Goal: Find specific page/section: Find specific page/section

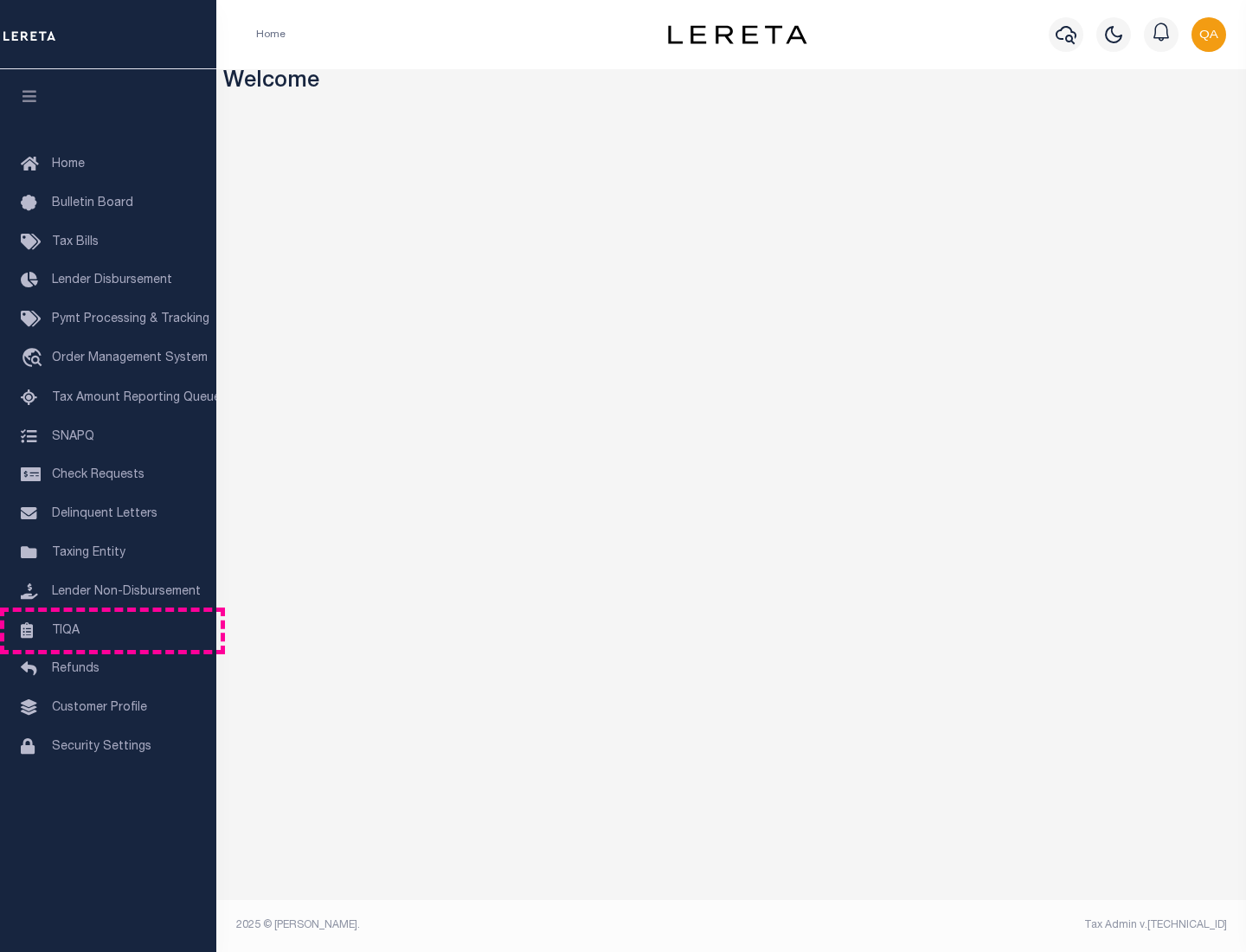
click at [108, 630] on link "TIQA" at bounding box center [108, 631] width 217 height 39
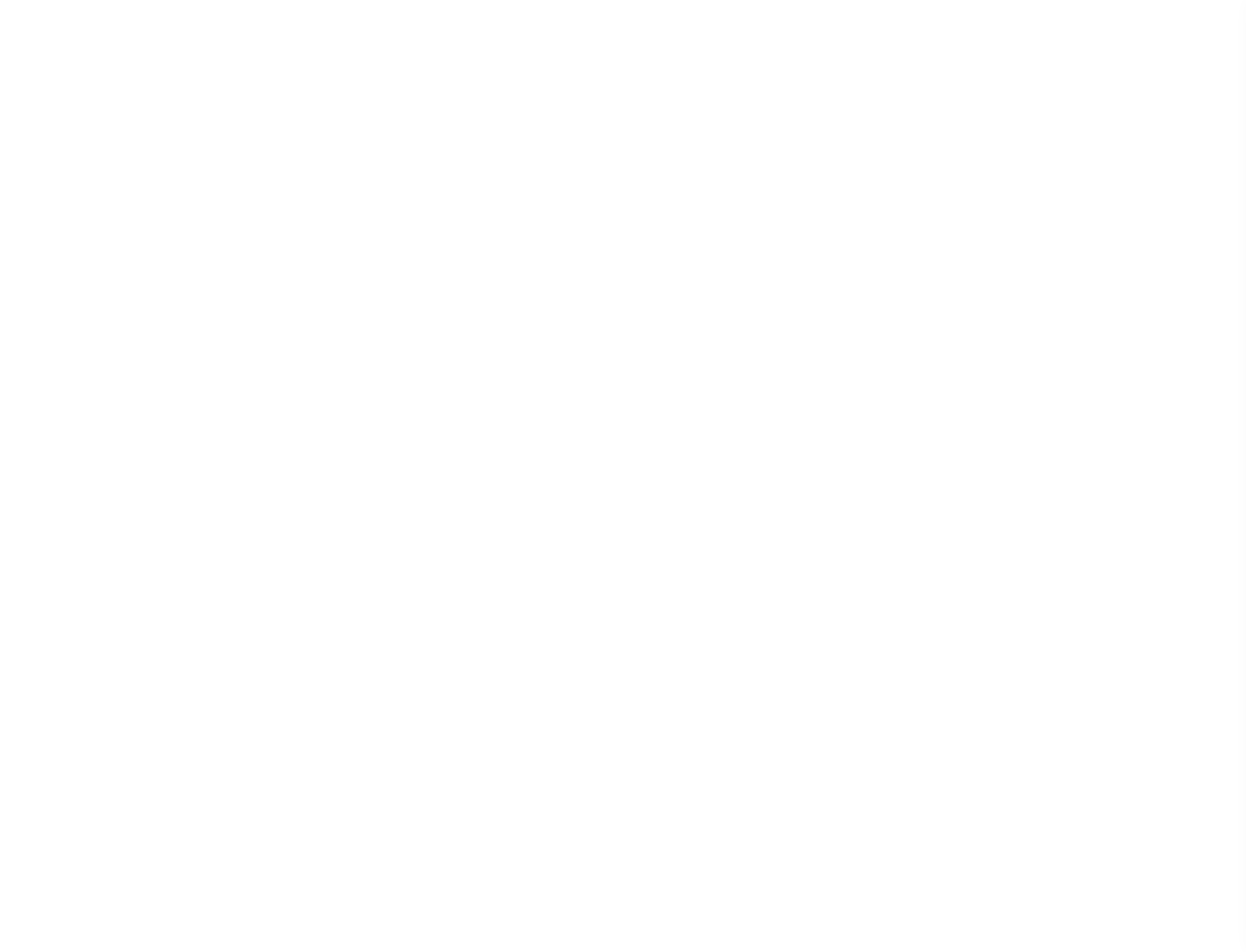
select select "200"
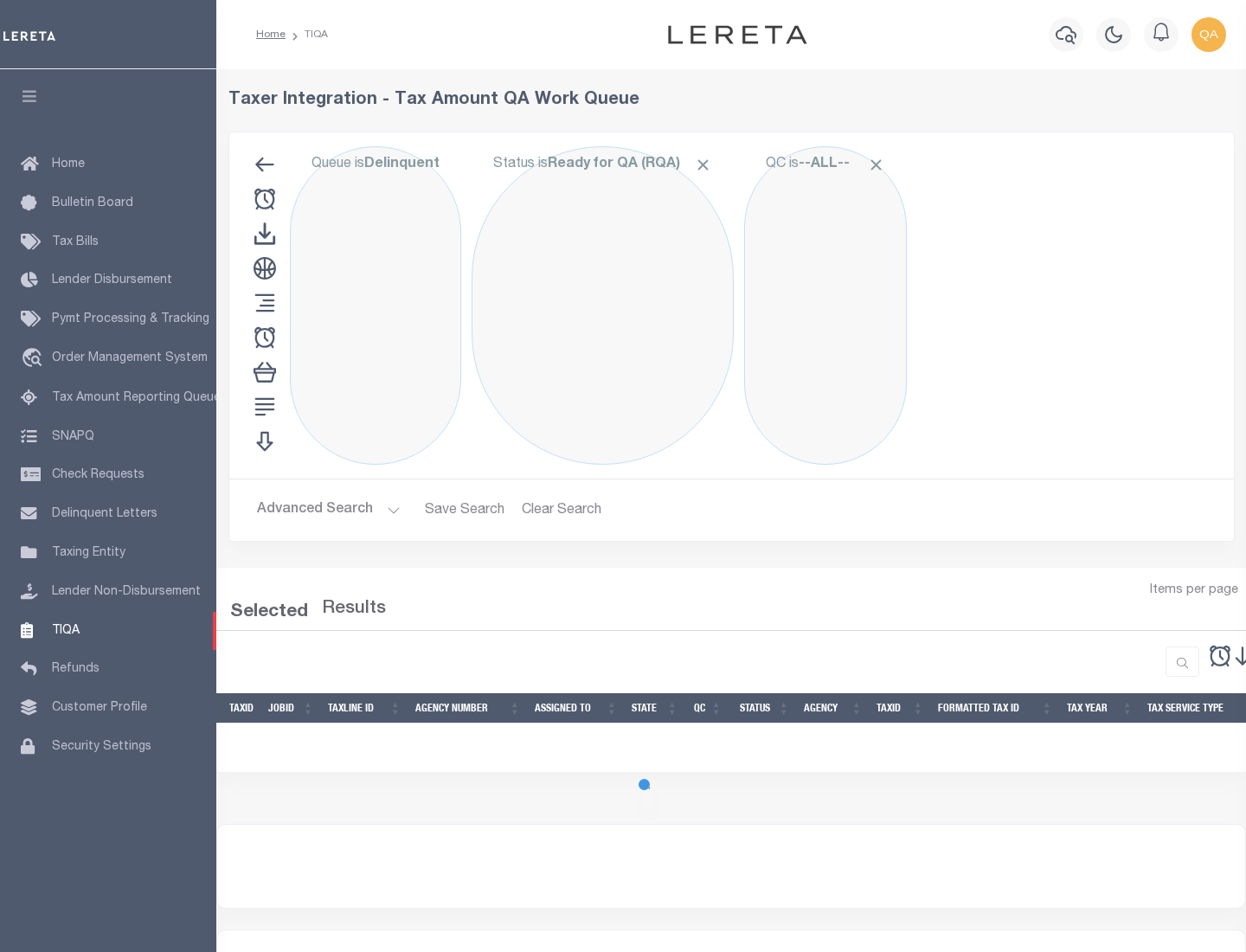
select select "200"
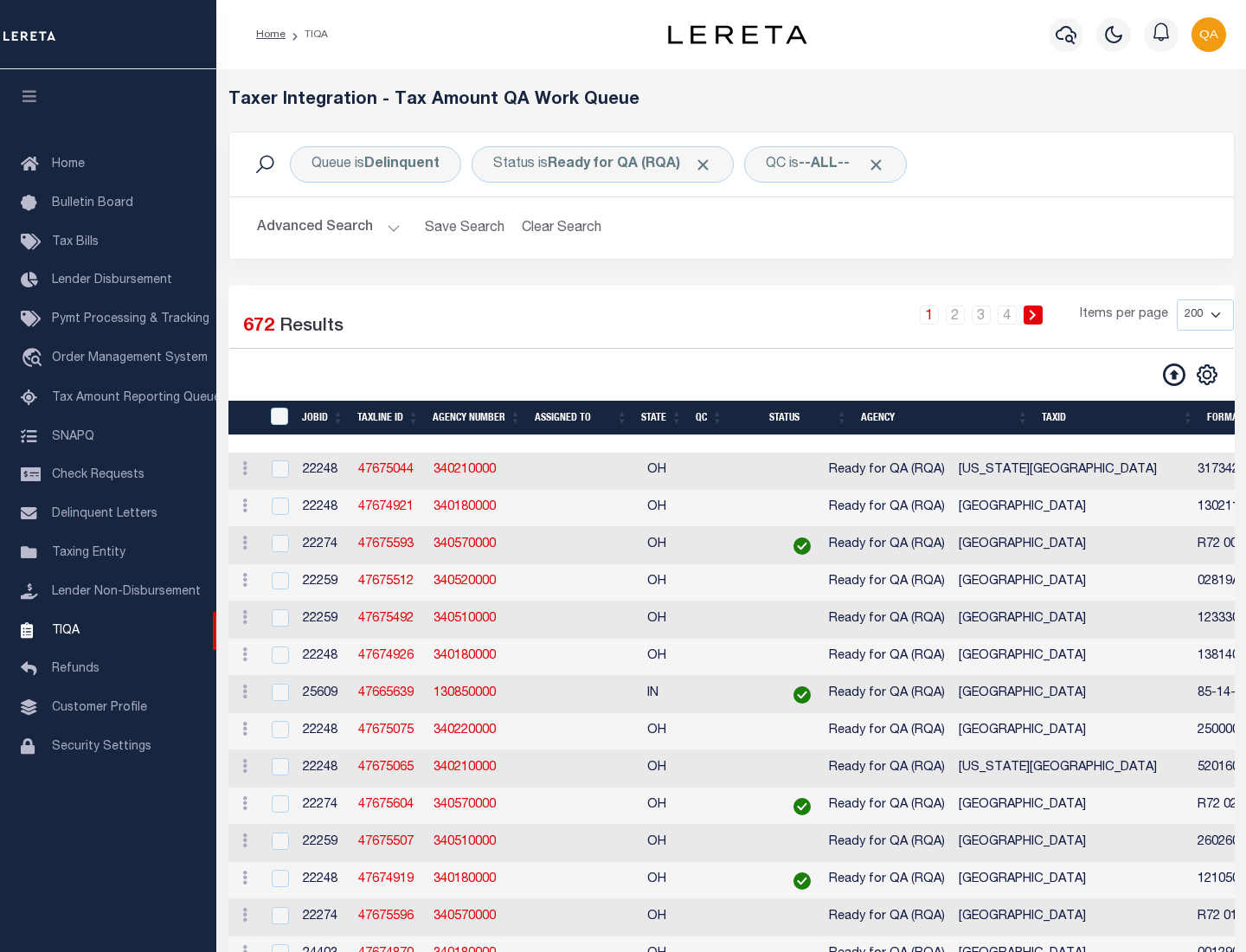
click at [708, 164] on span "Click to Remove" at bounding box center [702, 165] width 18 height 18
